Goal: Find specific page/section

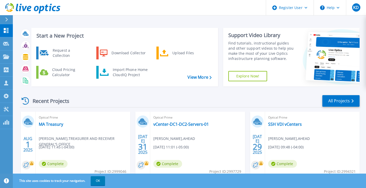
scroll to position [26, 0]
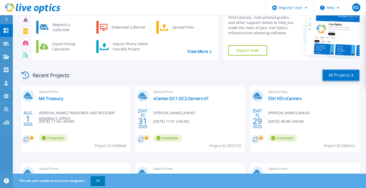
click at [332, 74] on link "All Projects" at bounding box center [340, 75] width 37 height 12
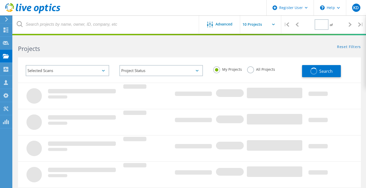
type input "1"
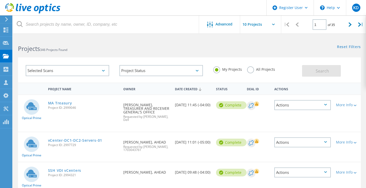
click at [252, 69] on label "All Projects" at bounding box center [261, 68] width 28 height 5
click at [0, 0] on input "All Projects" at bounding box center [0, 0] width 0 height 0
click at [307, 67] on button "Search" at bounding box center [321, 71] width 39 height 12
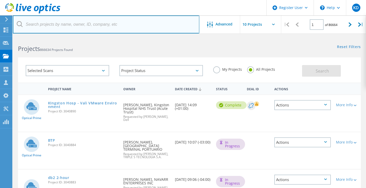
click at [91, 26] on input "text" at bounding box center [106, 24] width 187 height 18
paste input ""[PERSON_NAME] (SEC)" <[EMAIL_ADDRESS][PERSON_NAME][DOMAIN_NAME][US_STATE]>"
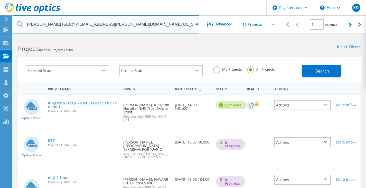
drag, startPoint x: 95, startPoint y: 25, endPoint x: 15, endPoint y: 18, distance: 80.2
click at [15, 18] on input ""[PERSON_NAME] (SEC)" <[EMAIL_ADDRESS][PERSON_NAME][DOMAIN_NAME][US_STATE]>" at bounding box center [106, 24] width 187 height 18
click at [61, 27] on input "@[DOMAIN_NAME][US_STATE]>" at bounding box center [106, 24] width 187 height 18
type input "@[DOMAIN_NAME][US_STATE]"
